Goal: Task Accomplishment & Management: Manage account settings

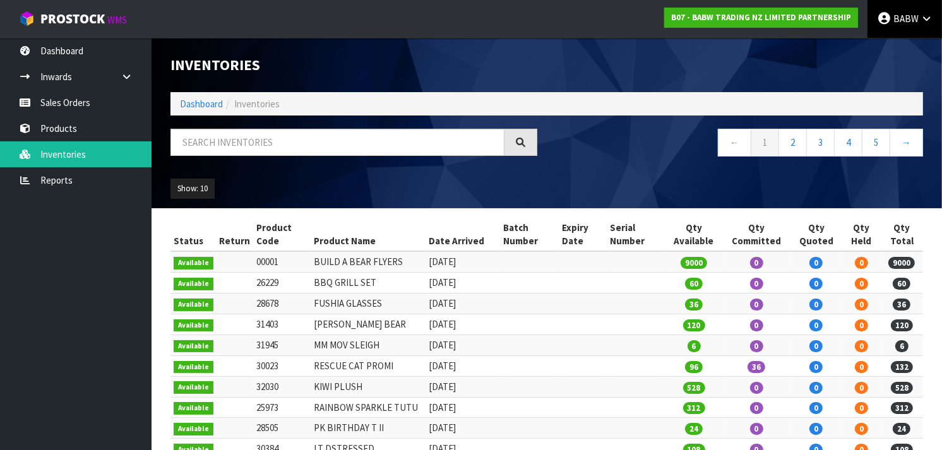
click at [880, 19] on icon at bounding box center [884, 18] width 15 height 1
click at [878, 45] on link "Logout" at bounding box center [892, 50] width 100 height 17
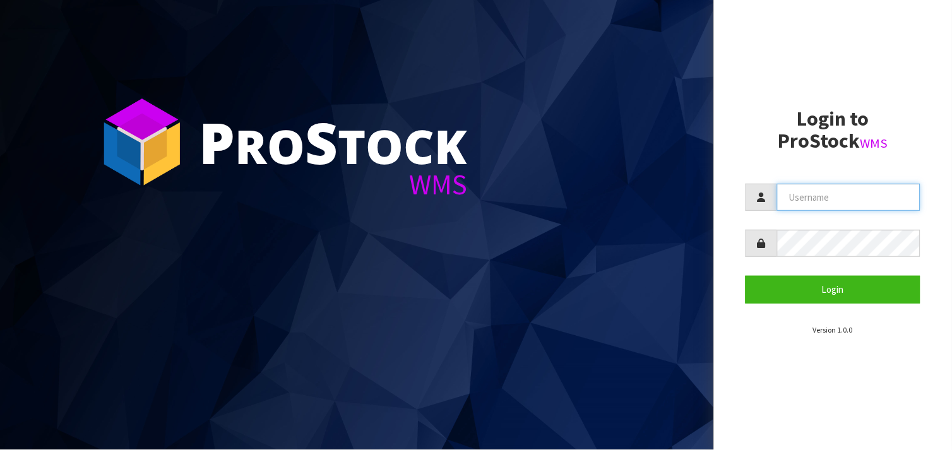
type input "BABW"
click at [815, 189] on input "BABW" at bounding box center [848, 197] width 143 height 27
